Goal: Task Accomplishment & Management: Use online tool/utility

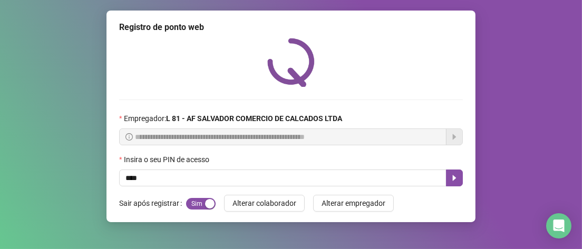
type input "*****"
click at [463, 174] on button "button" at bounding box center [454, 178] width 17 height 17
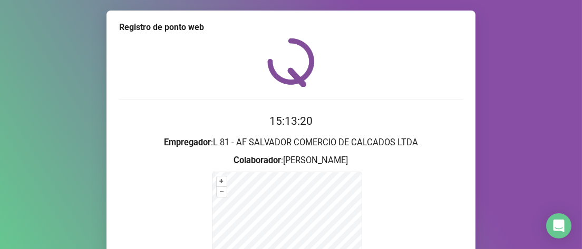
scroll to position [158, 0]
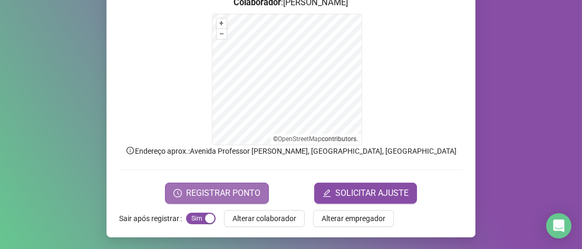
click at [183, 186] on button "REGISTRAR PONTO" at bounding box center [217, 193] width 104 height 21
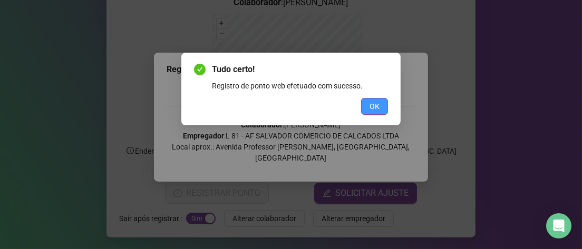
click at [376, 108] on span "OK" at bounding box center [375, 107] width 10 height 12
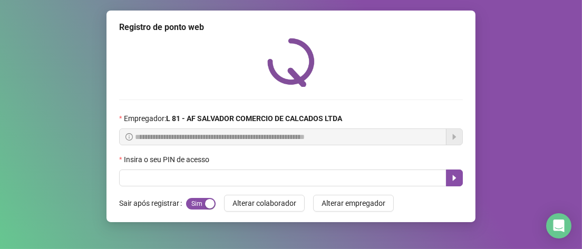
scroll to position [0, 0]
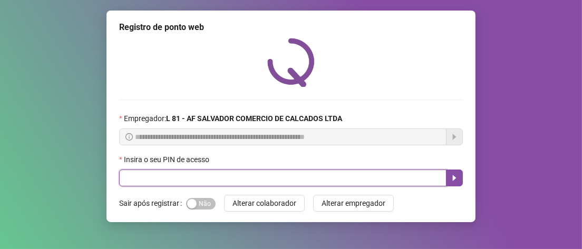
drag, startPoint x: 250, startPoint y: 181, endPoint x: 243, endPoint y: 171, distance: 11.7
click at [249, 176] on input "text" at bounding box center [283, 178] width 328 height 17
type input "*****"
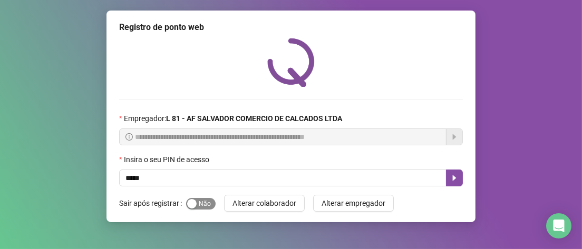
click at [202, 203] on span "Sim Não" at bounding box center [201, 204] width 30 height 12
click at [451, 181] on icon "caret-right" at bounding box center [454, 178] width 8 height 8
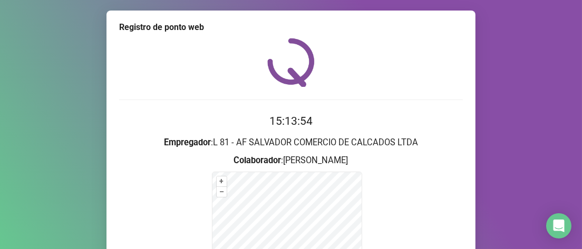
scroll to position [158, 0]
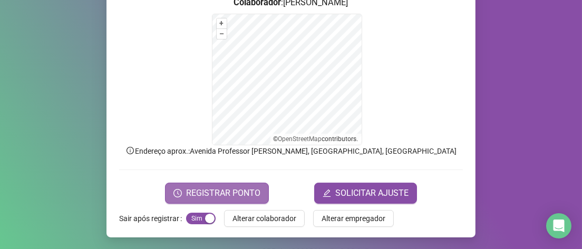
click at [241, 191] on span "REGISTRAR PONTO" at bounding box center [223, 193] width 74 height 13
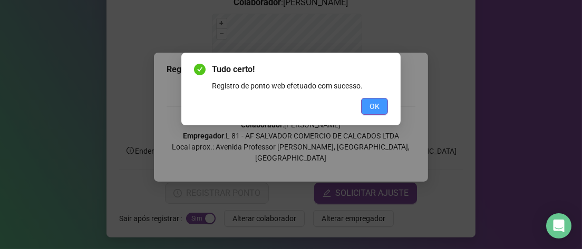
click at [377, 105] on span "OK" at bounding box center [375, 107] width 10 height 12
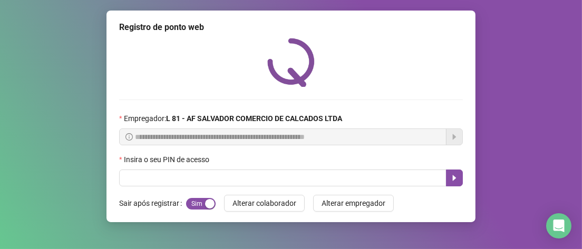
scroll to position [0, 0]
